Goal: Information Seeking & Learning: Find specific fact

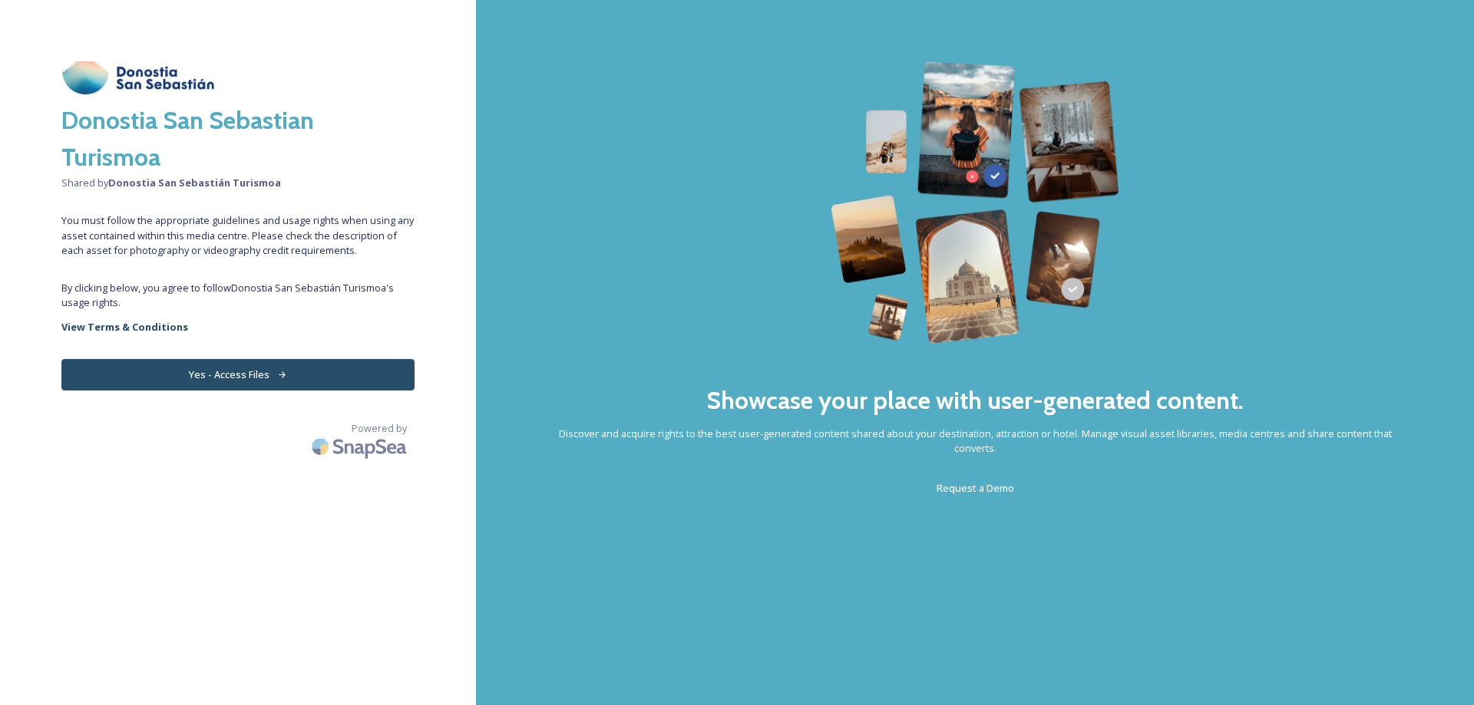
click at [262, 368] on button "Yes - Access Files" at bounding box center [237, 374] width 353 height 31
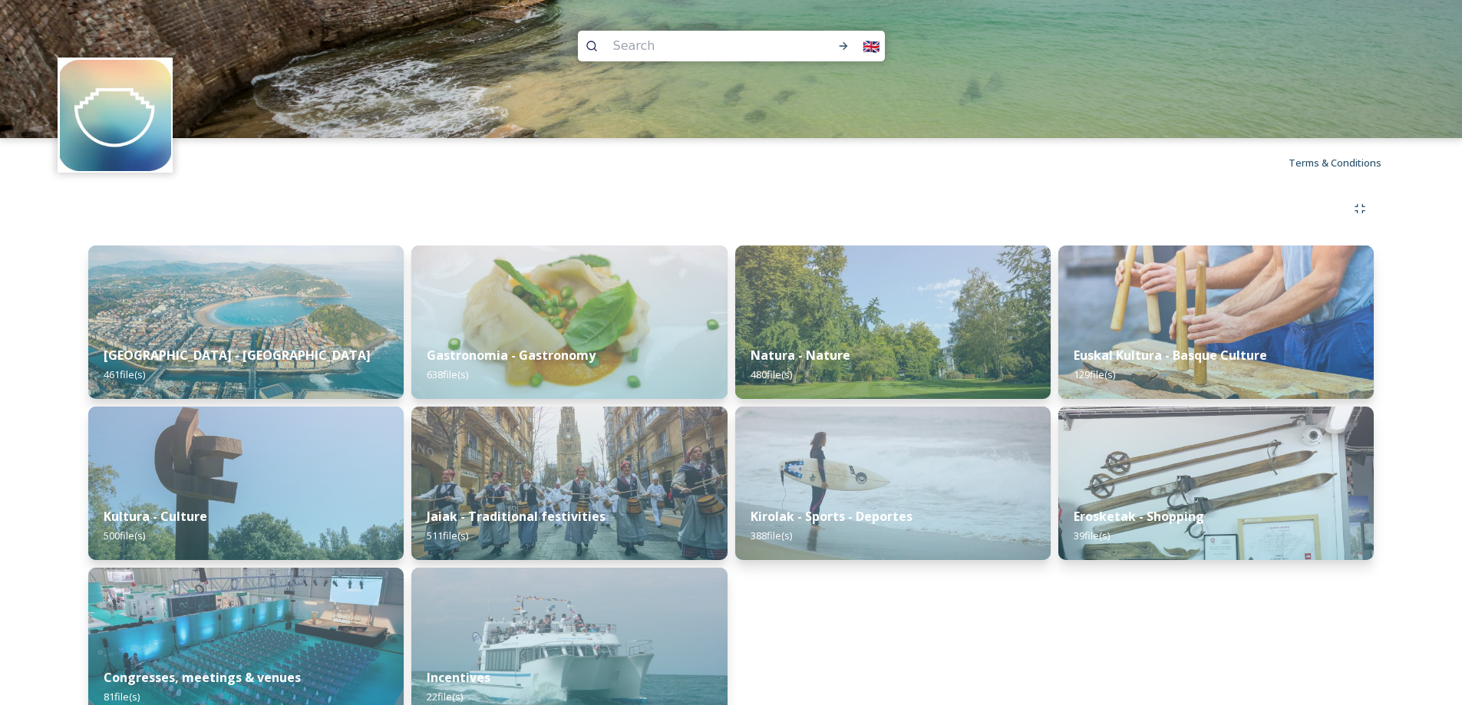
click at [662, 48] on input at bounding box center [704, 46] width 197 height 34
type input "hondarribia"
click at [840, 48] on icon at bounding box center [843, 46] width 12 height 12
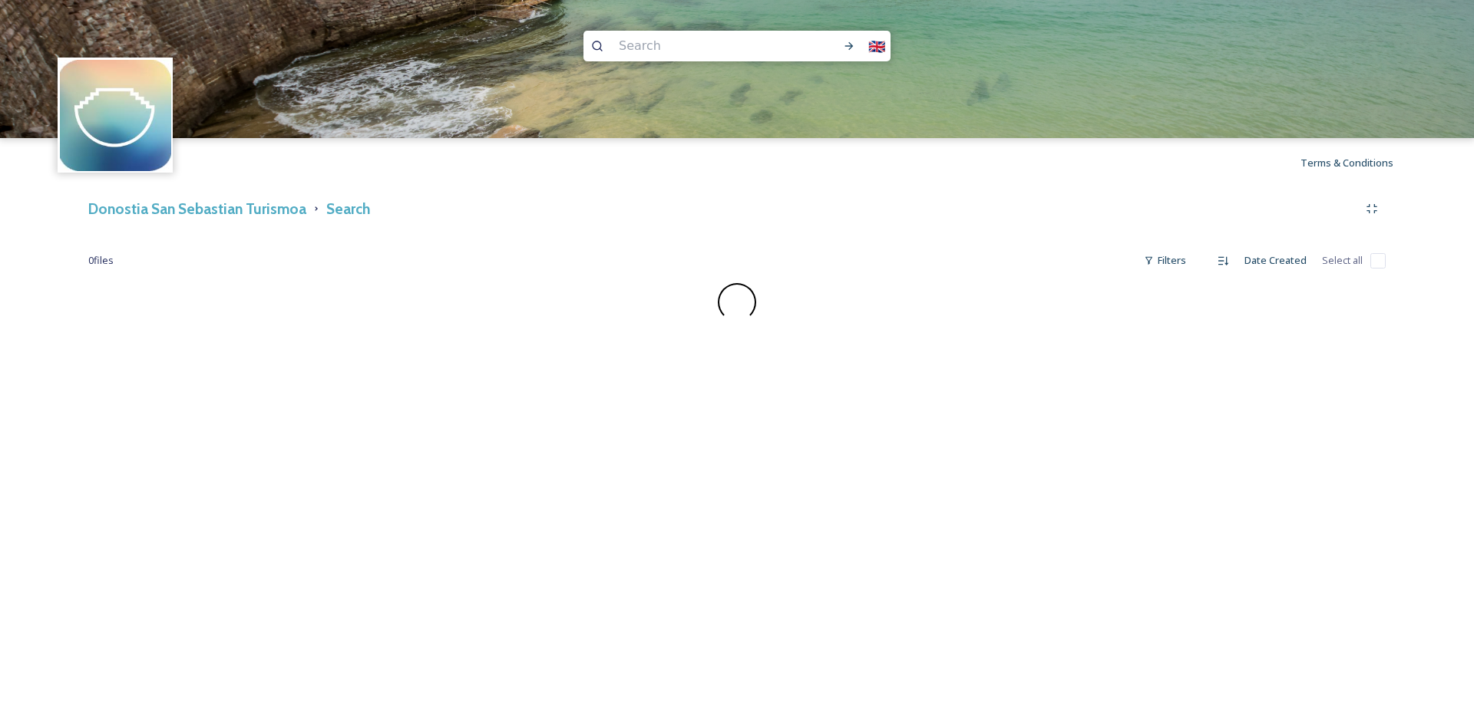
click at [678, 46] on input at bounding box center [709, 46] width 197 height 34
type input "biarritz"
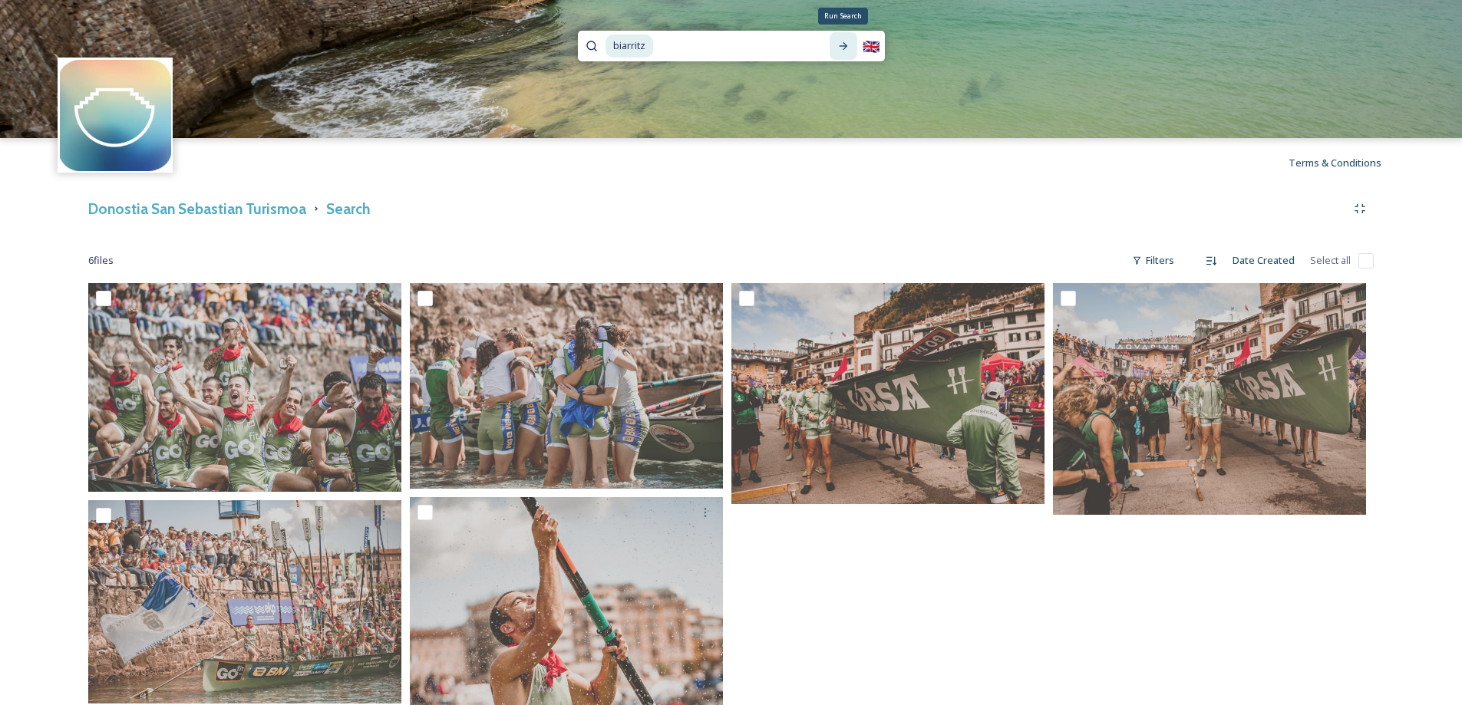
click at [840, 45] on icon at bounding box center [843, 46] width 12 height 12
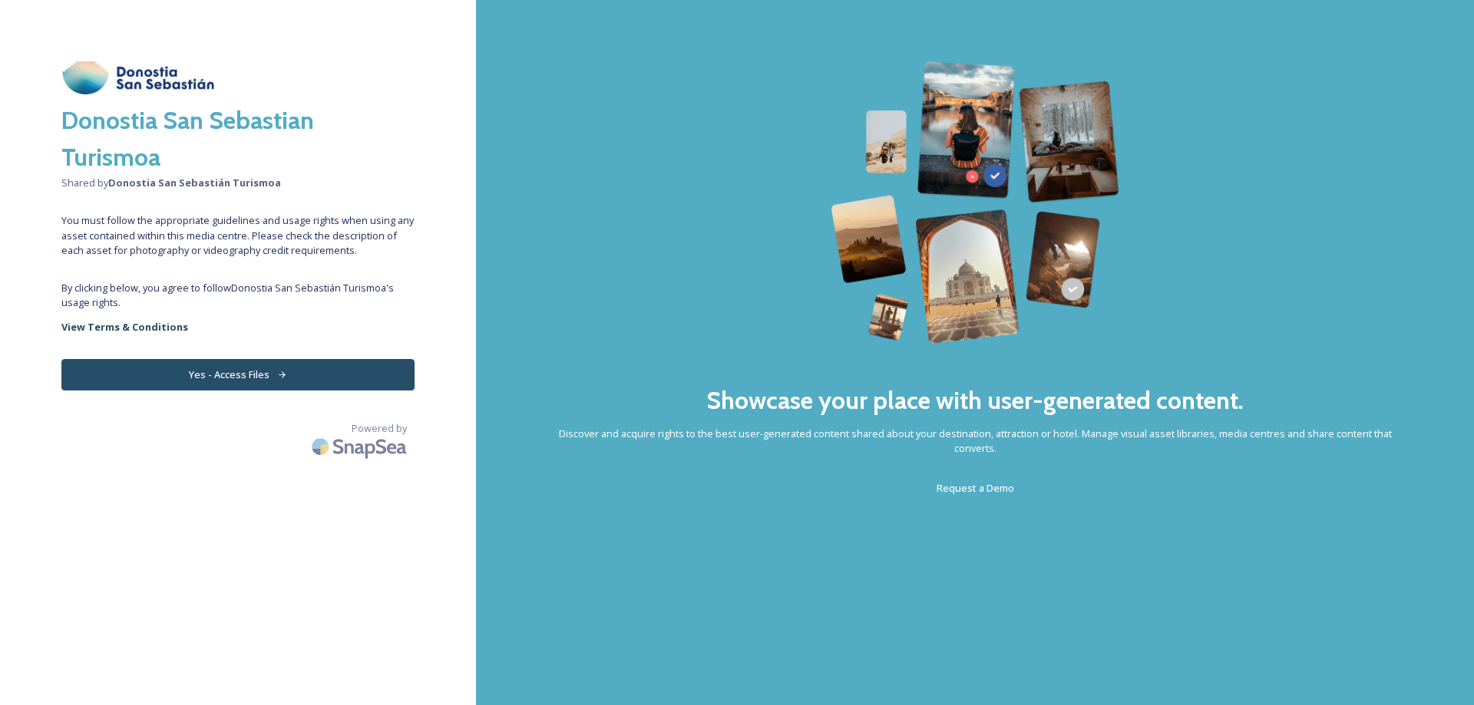
click at [276, 361] on button "Yes - Access Files" at bounding box center [237, 374] width 353 height 31
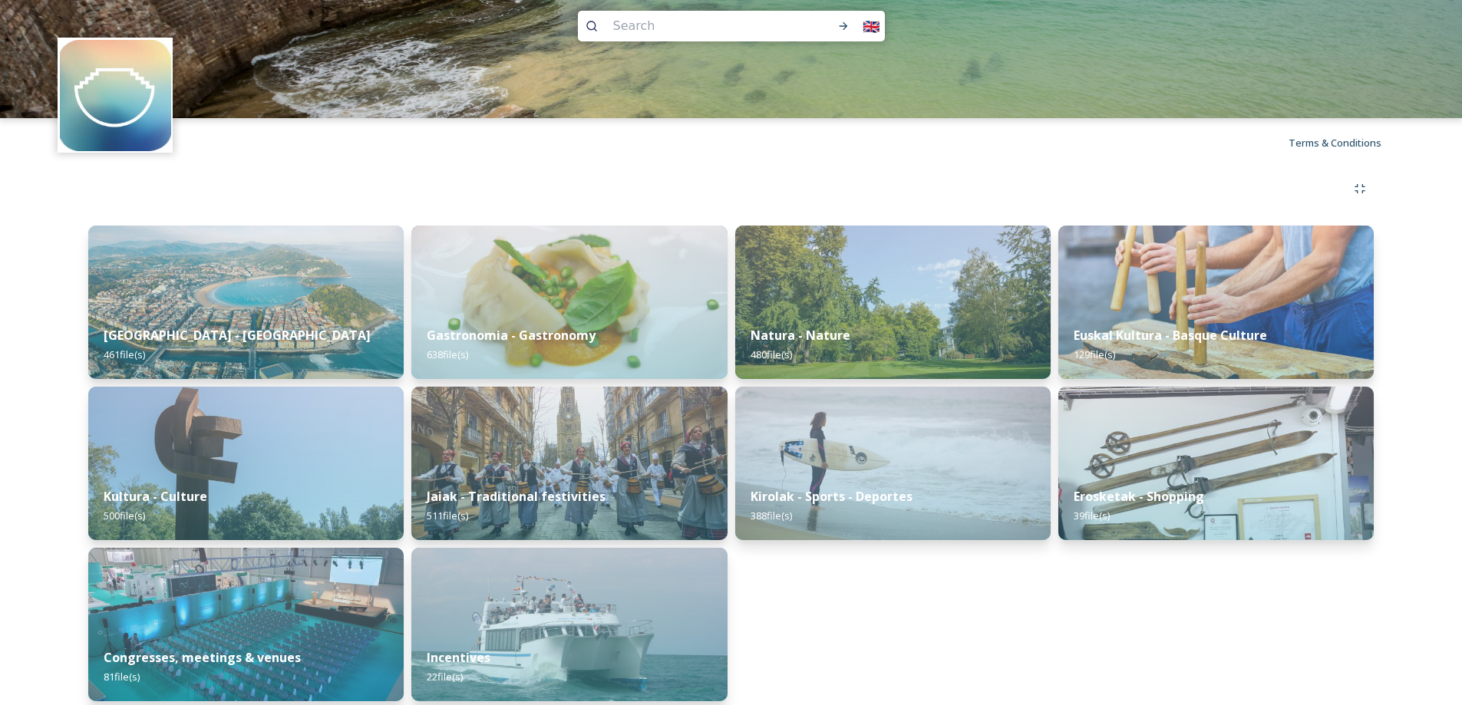
scroll to position [31, 0]
